Goal: Check status: Check status

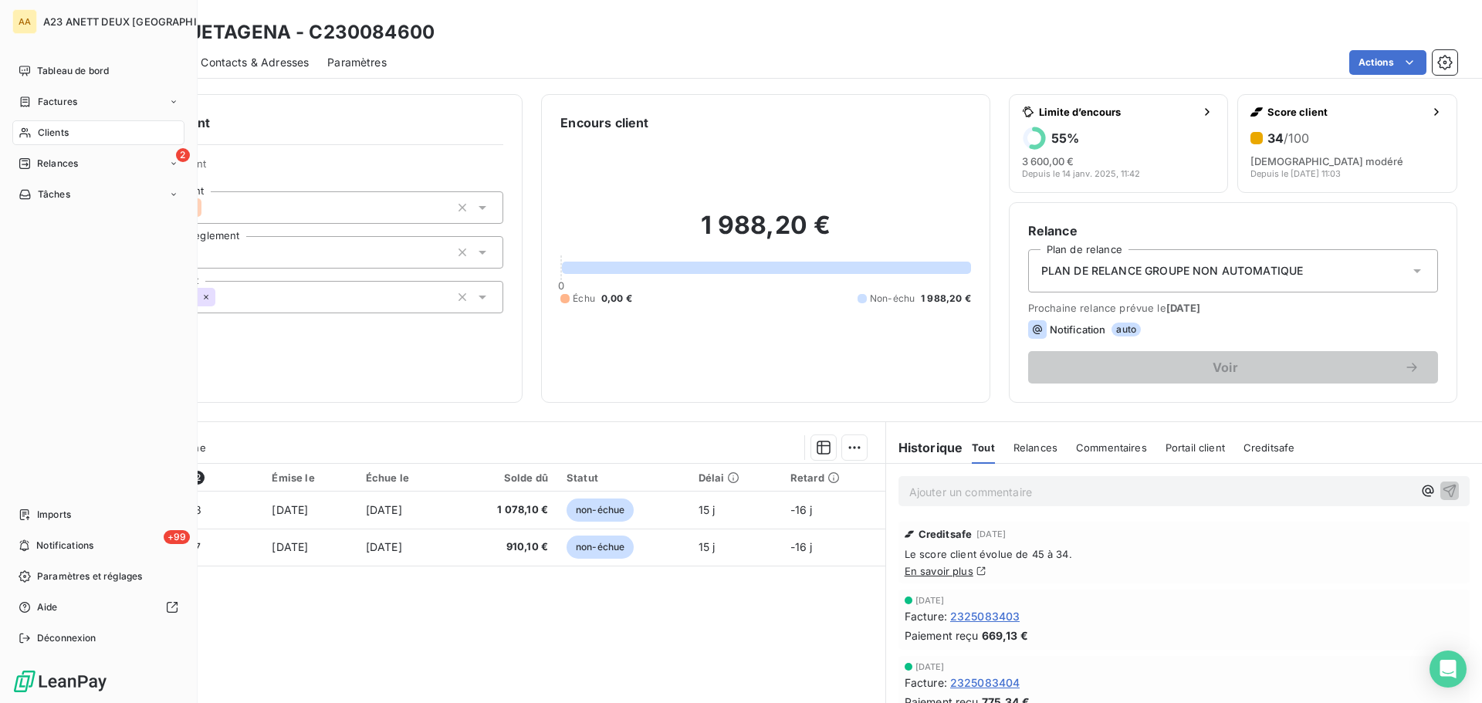
click at [59, 127] on span "Clients" at bounding box center [53, 133] width 31 height 14
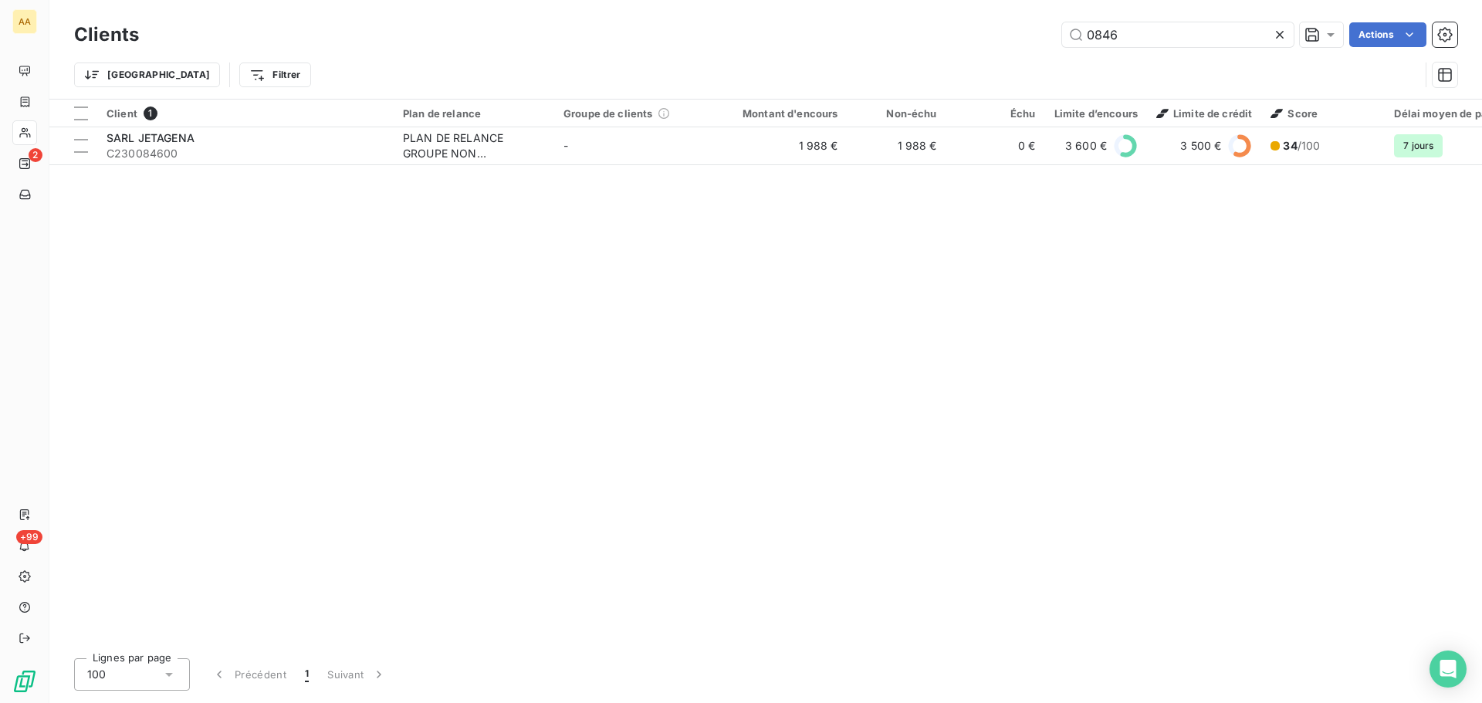
drag, startPoint x: 1134, startPoint y: 38, endPoint x: 1010, endPoint y: 38, distance: 124.3
click at [1010, 38] on div "0846 Actions" at bounding box center [807, 34] width 1300 height 25
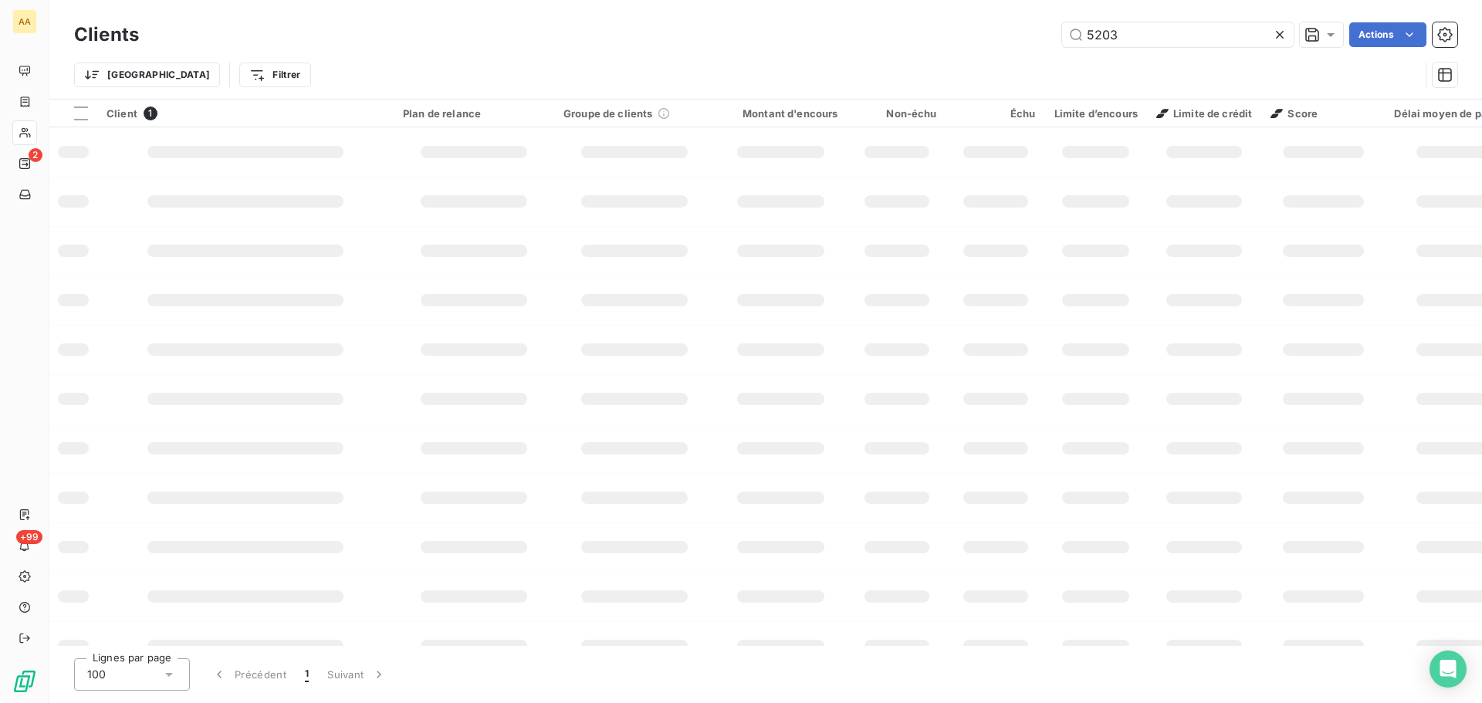
type input "5203"
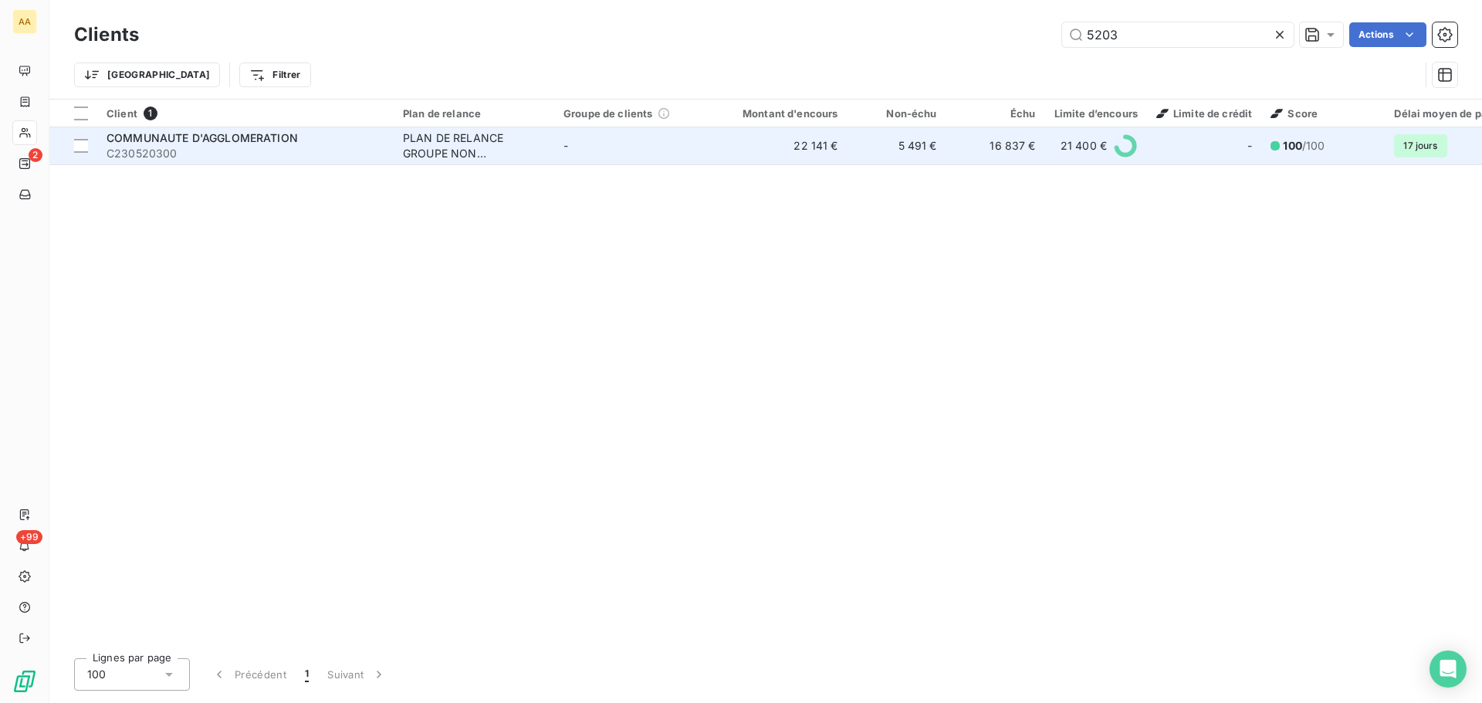
click at [269, 151] on span "C230520300" at bounding box center [246, 153] width 278 height 15
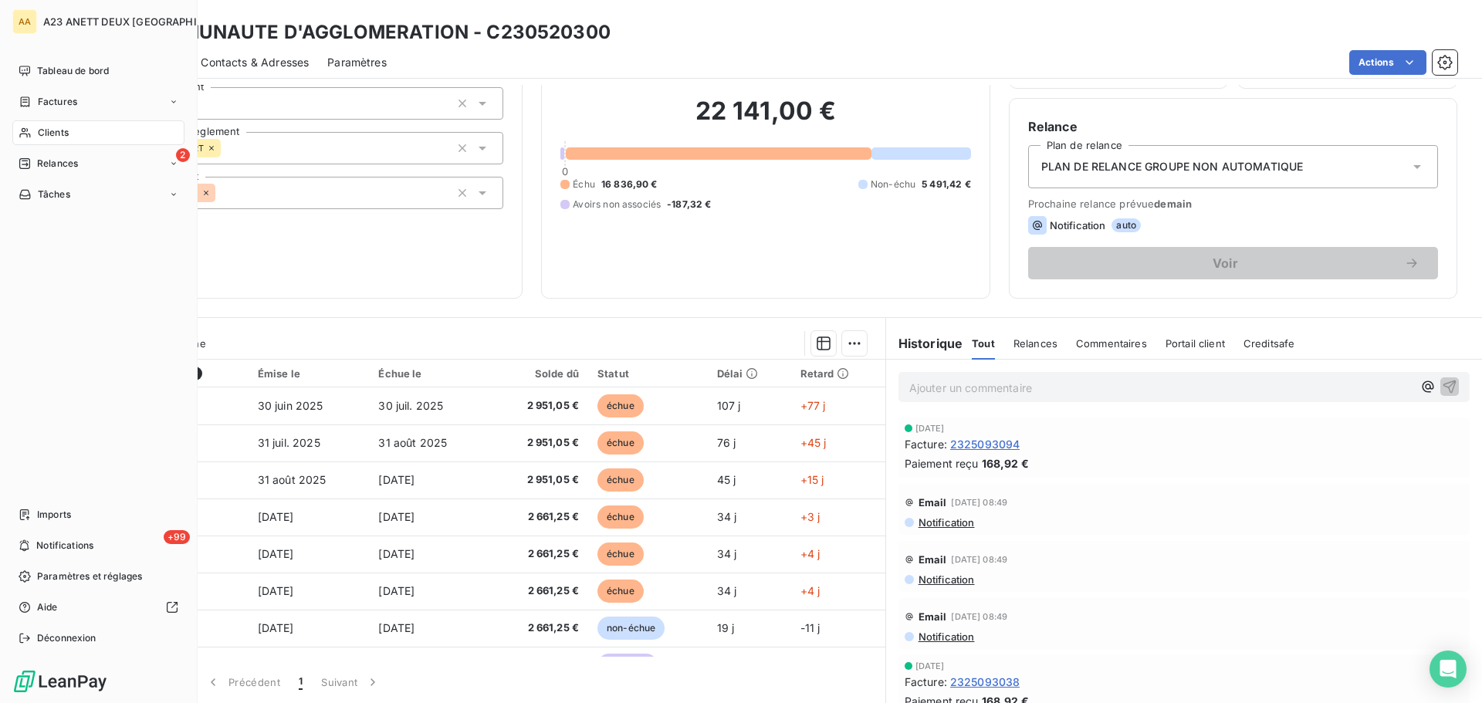
click at [40, 130] on span "Clients" at bounding box center [53, 133] width 31 height 14
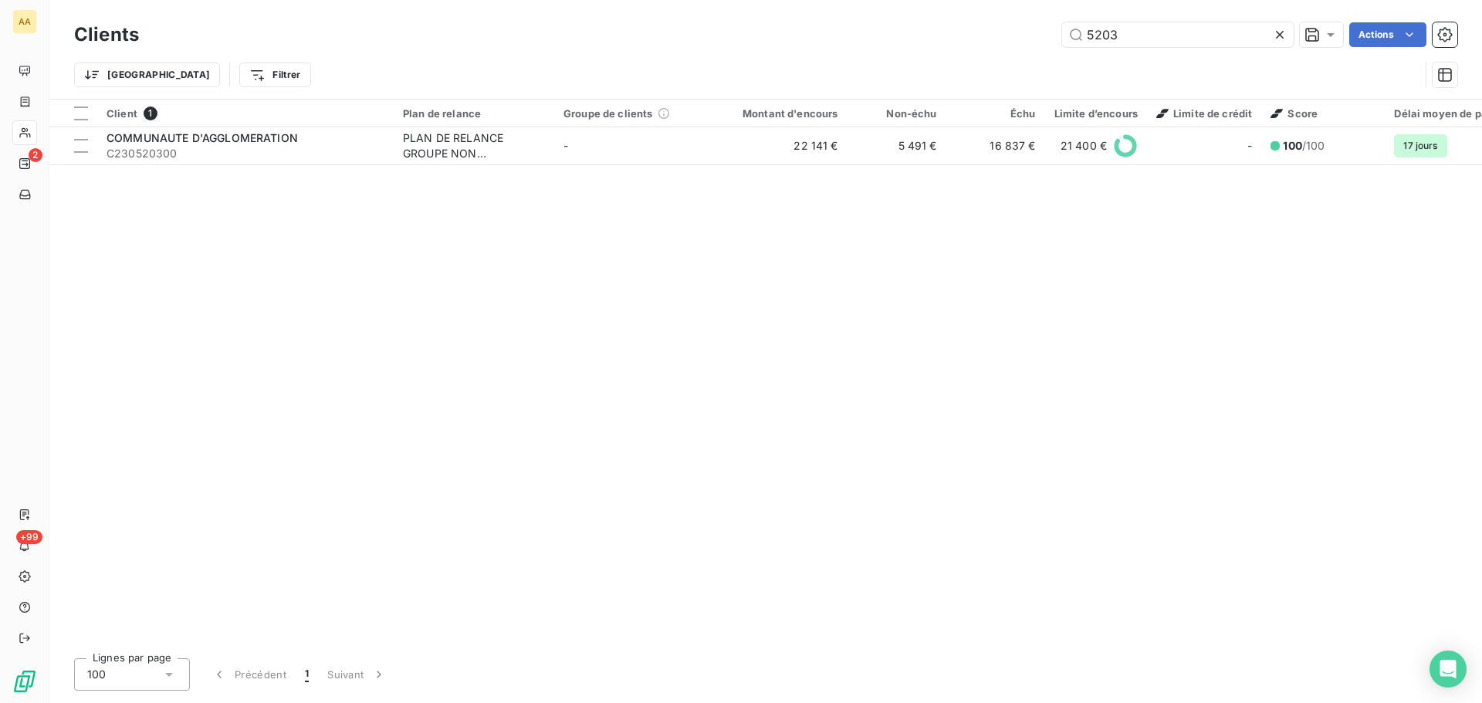
drag, startPoint x: 1052, startPoint y: 39, endPoint x: 892, endPoint y: 30, distance: 160.0
click at [950, 39] on div "5203 Actions" at bounding box center [807, 34] width 1300 height 25
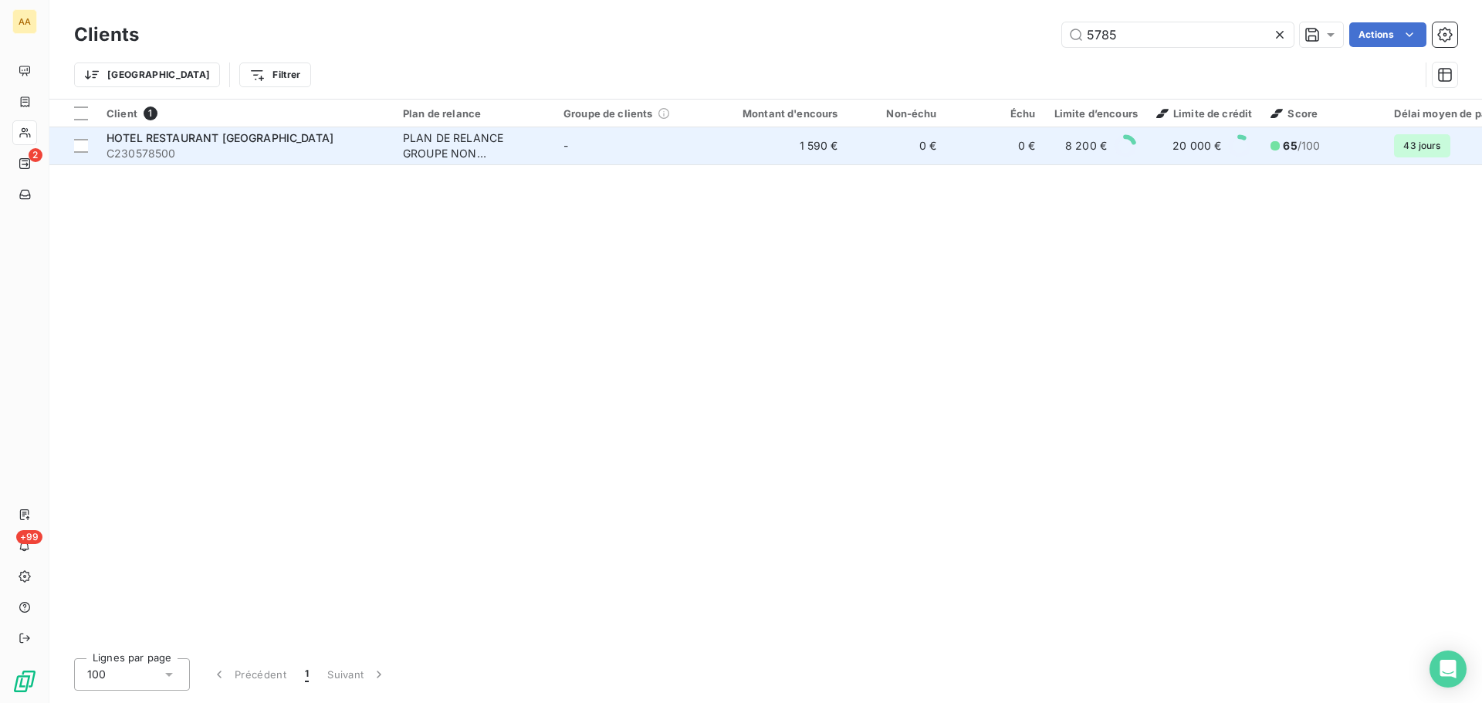
type input "5785"
click at [259, 147] on span "C230578500" at bounding box center [246, 153] width 278 height 15
